Goal: Transaction & Acquisition: Purchase product/service

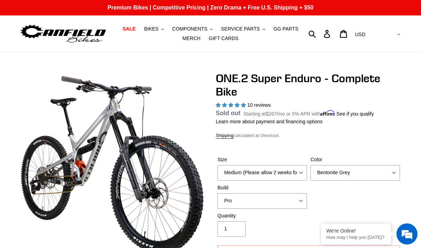
select select "highest-rating"
click at [152, 31] on span "BIKES" at bounding box center [151, 29] width 14 height 6
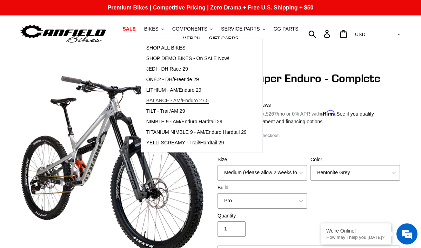
click at [192, 100] on span "BALANCE - AM/Enduro 27.5" at bounding box center [177, 101] width 62 height 6
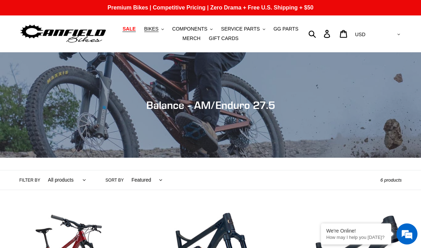
click at [125, 28] on span "SALE" at bounding box center [129, 29] width 13 height 6
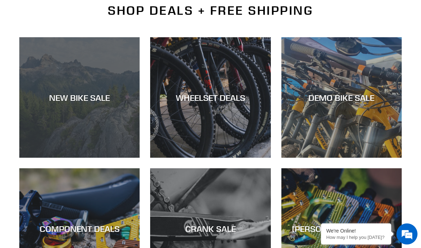
scroll to position [188, 0]
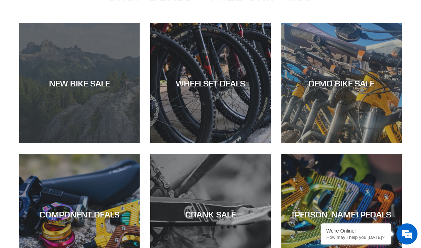
click at [107, 143] on div "NEW BIKE SALE" at bounding box center [79, 143] width 120 height 0
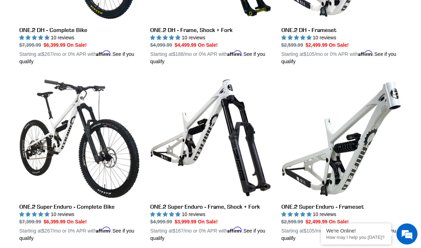
scroll to position [429, 0]
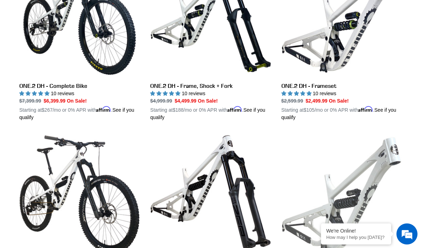
click at [389, 161] on link "ONE.2 Super Enduro - Frameset" at bounding box center [342, 215] width 120 height 164
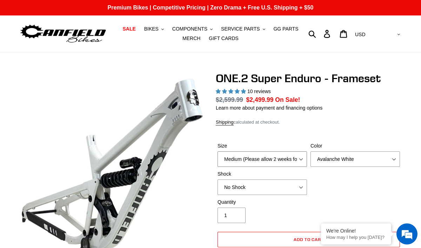
click at [281, 151] on select "Medium (Please allow 2 weeks for delivery) Large (Sold Out)" at bounding box center [263, 158] width 90 height 15
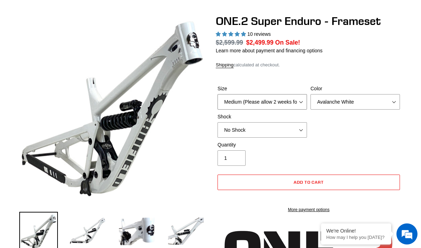
select select "highest-rating"
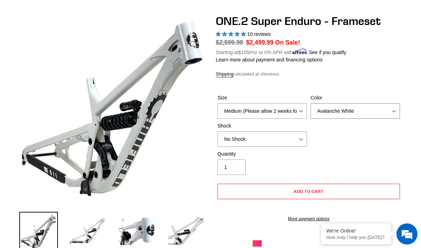
click at [339, 108] on select "Avalanche White Bentonite Grey" at bounding box center [356, 110] width 90 height 15
click at [311, 103] on select "Avalanche White Bentonite Grey" at bounding box center [356, 110] width 90 height 15
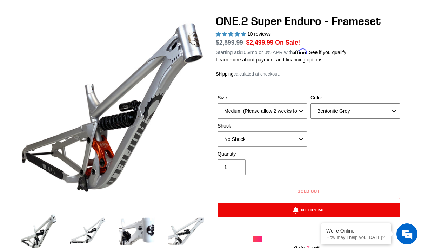
click at [337, 109] on select "Avalanche White Bentonite Grey" at bounding box center [356, 110] width 90 height 15
click at [311, 103] on select "Avalanche White Bentonite Grey" at bounding box center [356, 110] width 90 height 15
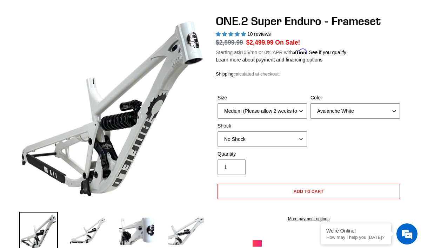
click at [333, 108] on select "Avalanche White Bentonite Grey" at bounding box center [356, 110] width 90 height 15
click at [311, 103] on select "Avalanche White Bentonite Grey" at bounding box center [356, 110] width 90 height 15
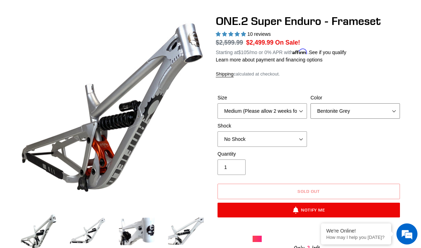
click at [329, 108] on select "Avalanche White Bentonite Grey" at bounding box center [356, 110] width 90 height 15
click at [338, 111] on select "Avalanche White Bentonite Grey" at bounding box center [356, 110] width 90 height 15
select select "Avalanche White"
click at [311, 103] on select "Avalanche White Bentonite Grey" at bounding box center [356, 110] width 90 height 15
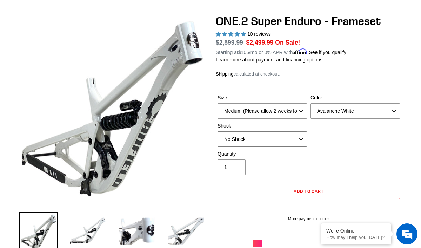
click at [287, 138] on select "No Shock RockShox Vivid Coil" at bounding box center [263, 138] width 90 height 15
click at [218, 131] on select "No Shock RockShox Vivid Coil" at bounding box center [263, 138] width 90 height 15
click at [282, 141] on select "No Shock RockShox Vivid Coil" at bounding box center [263, 138] width 90 height 15
select select "No Shock"
click at [218, 131] on select "No Shock RockShox Vivid Coil" at bounding box center [263, 138] width 90 height 15
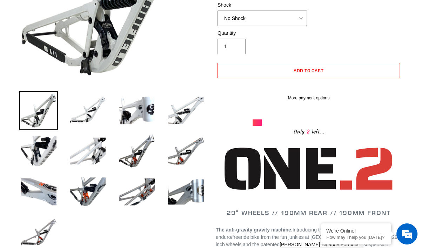
scroll to position [179, 0]
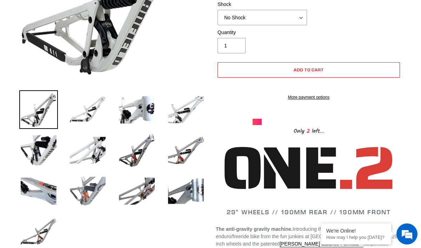
click at [80, 183] on img at bounding box center [87, 191] width 39 height 39
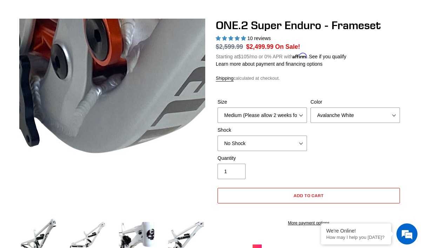
scroll to position [56, 0]
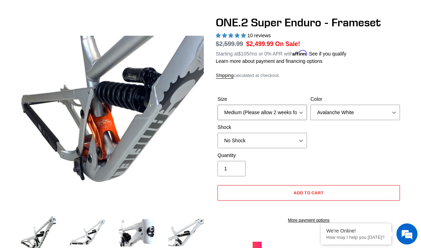
click at [252, 114] on select "Medium (Please allow 2 weeks for delivery) Large (Sold Out)" at bounding box center [263, 112] width 90 height 15
click at [290, 143] on select "No Shock RockShox Vivid Coil" at bounding box center [263, 140] width 90 height 15
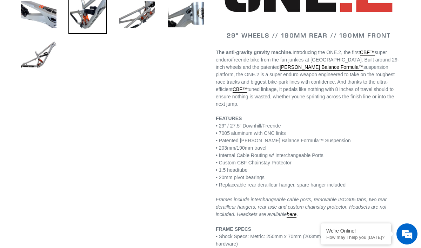
scroll to position [358, 0]
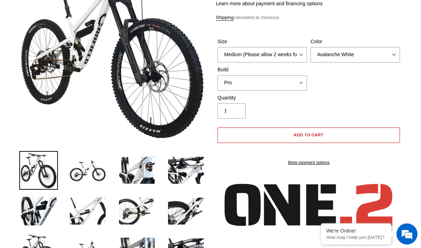
scroll to position [118, 0]
select select "highest-rating"
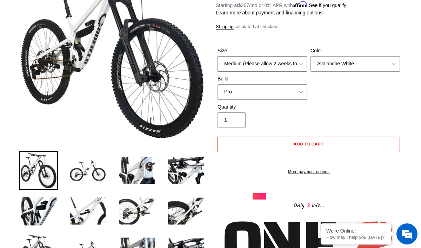
click at [291, 64] on select "Medium (Please allow 2 weeks for delivery) Large (Sold Out)" at bounding box center [263, 63] width 90 height 15
click at [301, 65] on select "Medium (Please allow 2 weeks for delivery) Large (Sold Out)" at bounding box center [263, 63] width 90 height 15
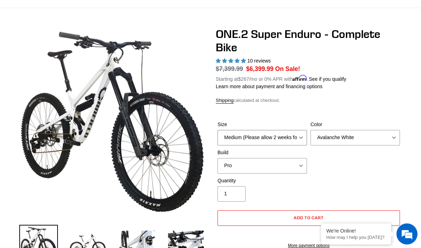
scroll to position [42, 0]
